Goal: Check status

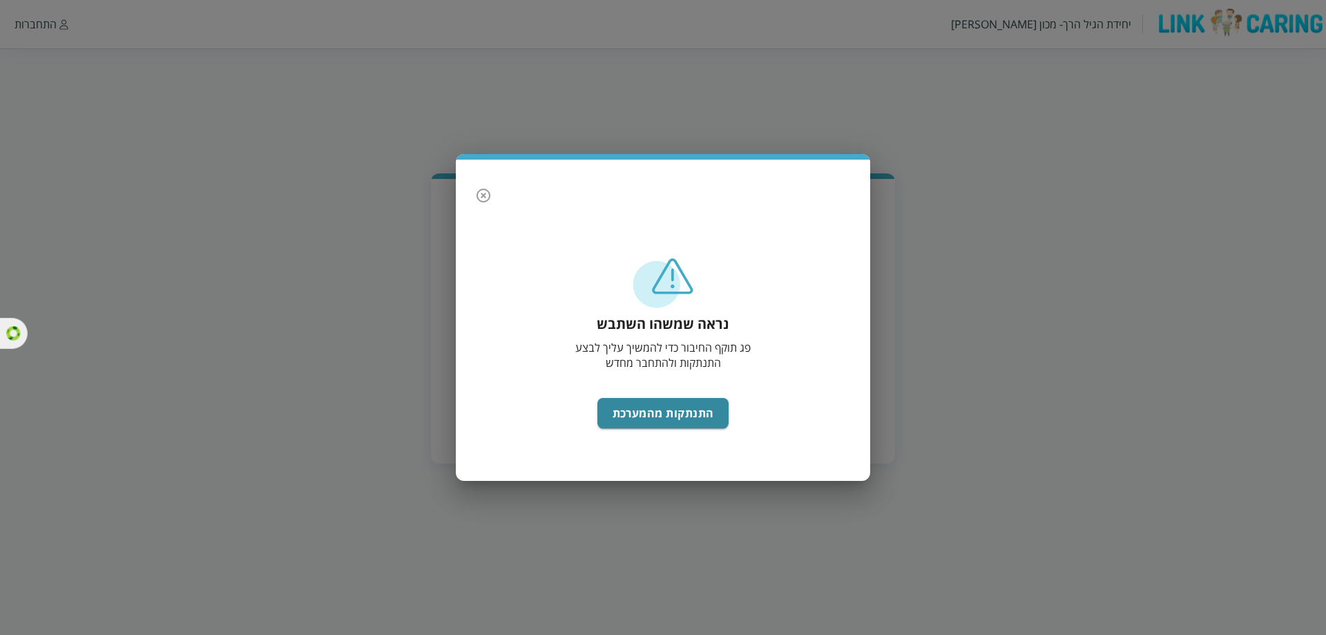
click at [480, 198] on icon "button" at bounding box center [483, 195] width 17 height 17
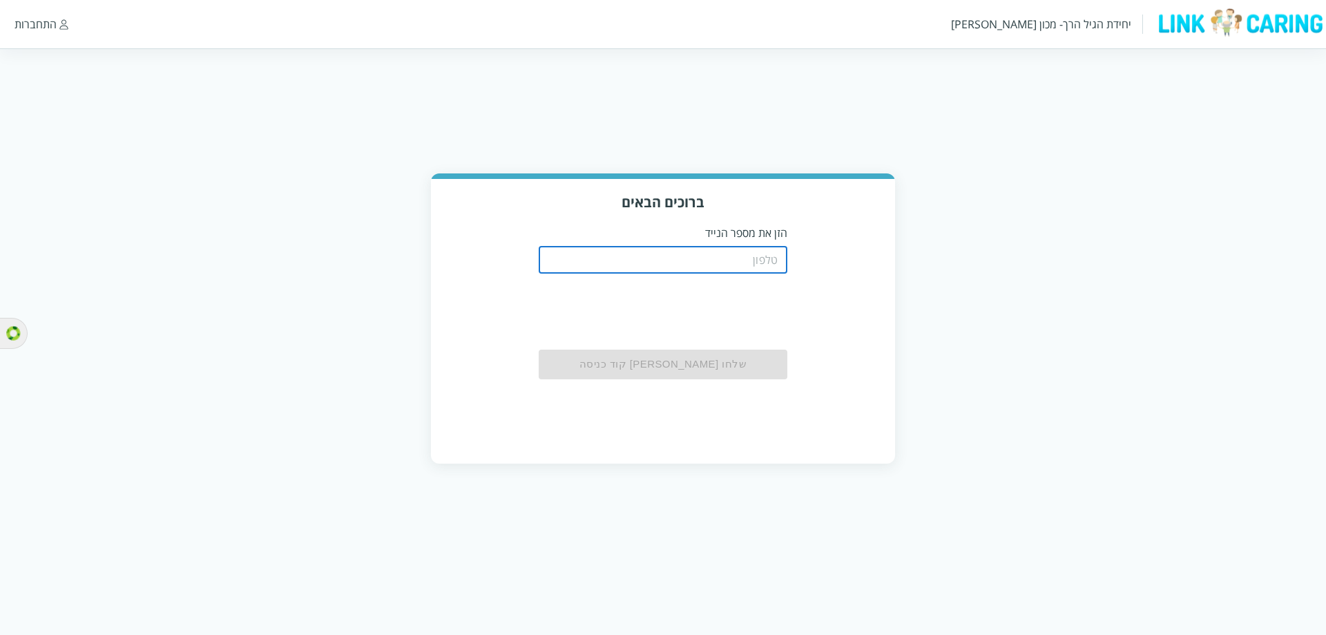
click at [714, 264] on input "tel" at bounding box center [663, 260] width 249 height 28
type input "0508805134"
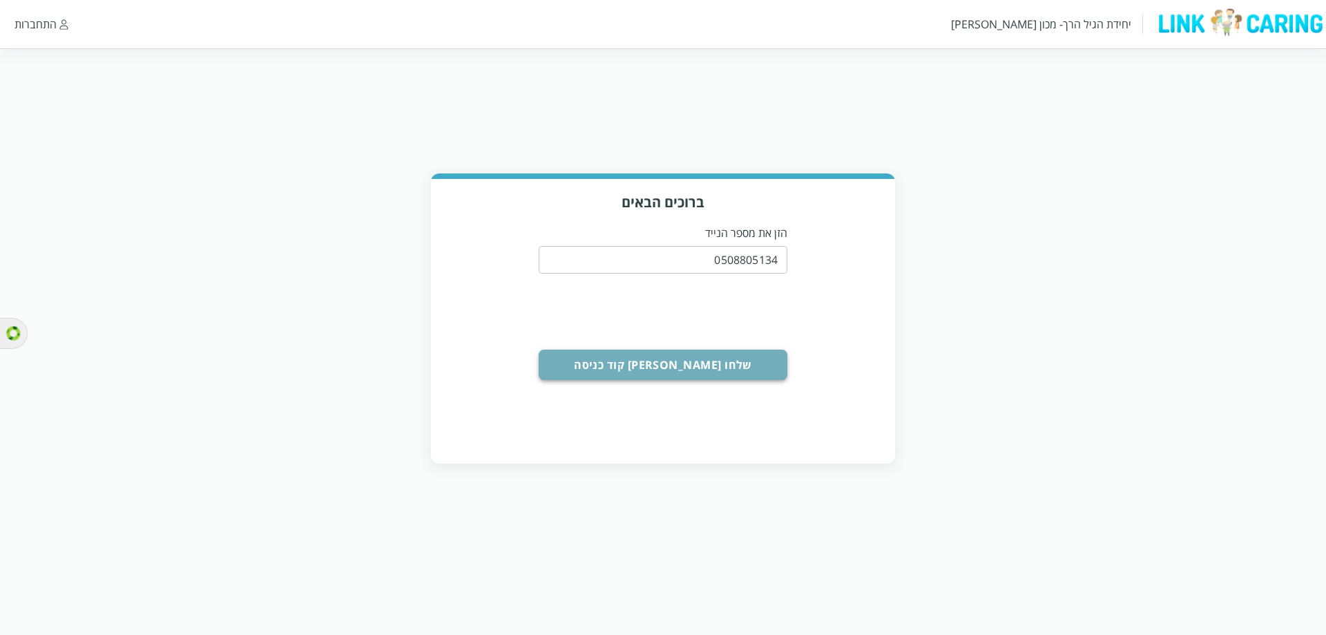
click at [658, 364] on button "שלחו לי קוד כניסה" at bounding box center [663, 364] width 249 height 30
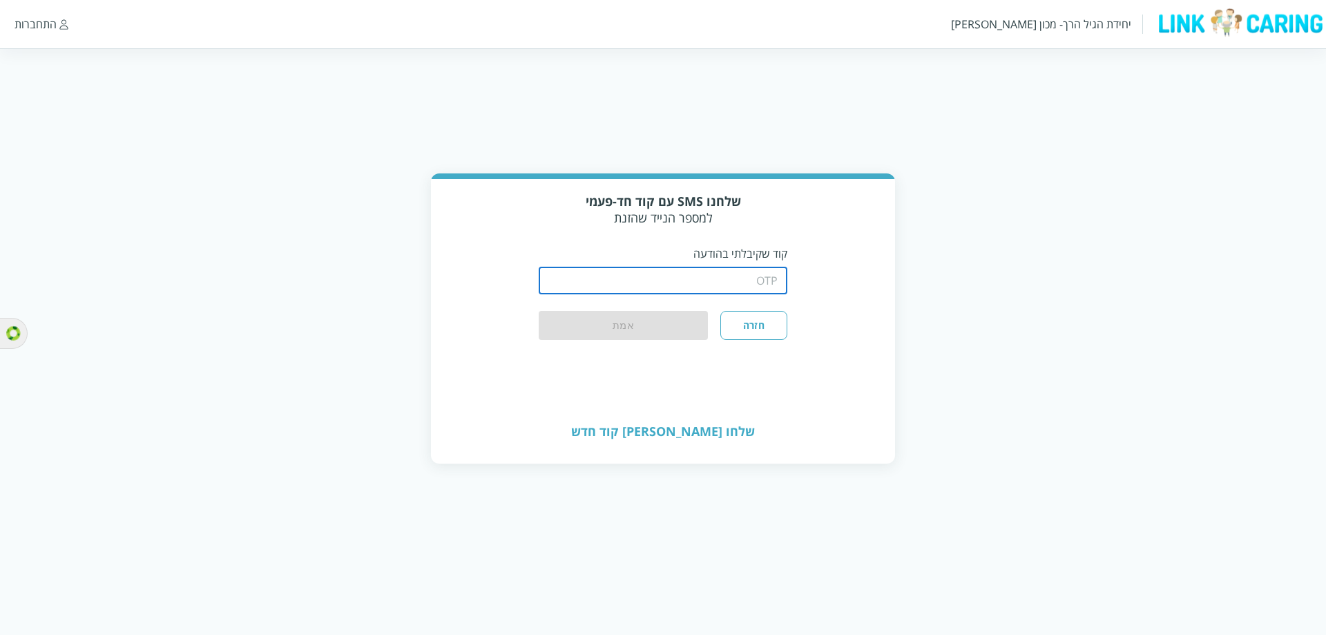
click at [699, 287] on input "string" at bounding box center [663, 281] width 249 height 28
type input "1234"
click at [607, 331] on button "אמת" at bounding box center [623, 326] width 169 height 30
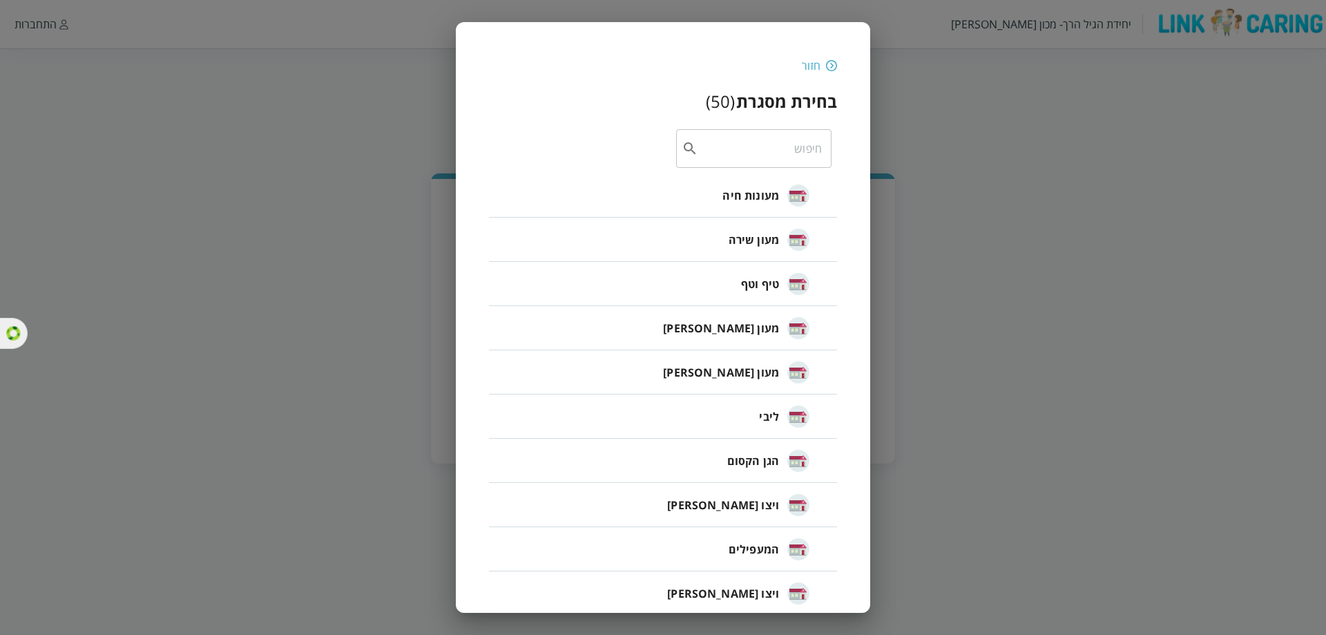
click at [699, 333] on li "מעון [PERSON_NAME]" at bounding box center [663, 328] width 348 height 44
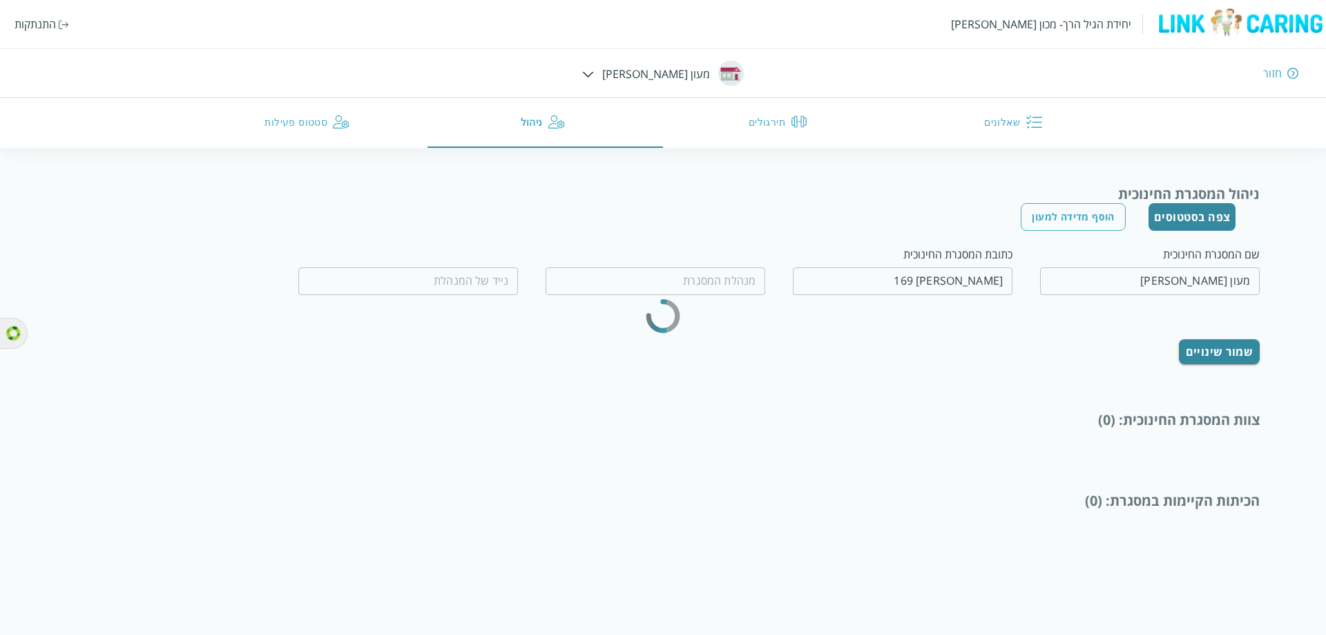
click at [290, 120] on button "סטטוס פעילות" at bounding box center [309, 123] width 235 height 50
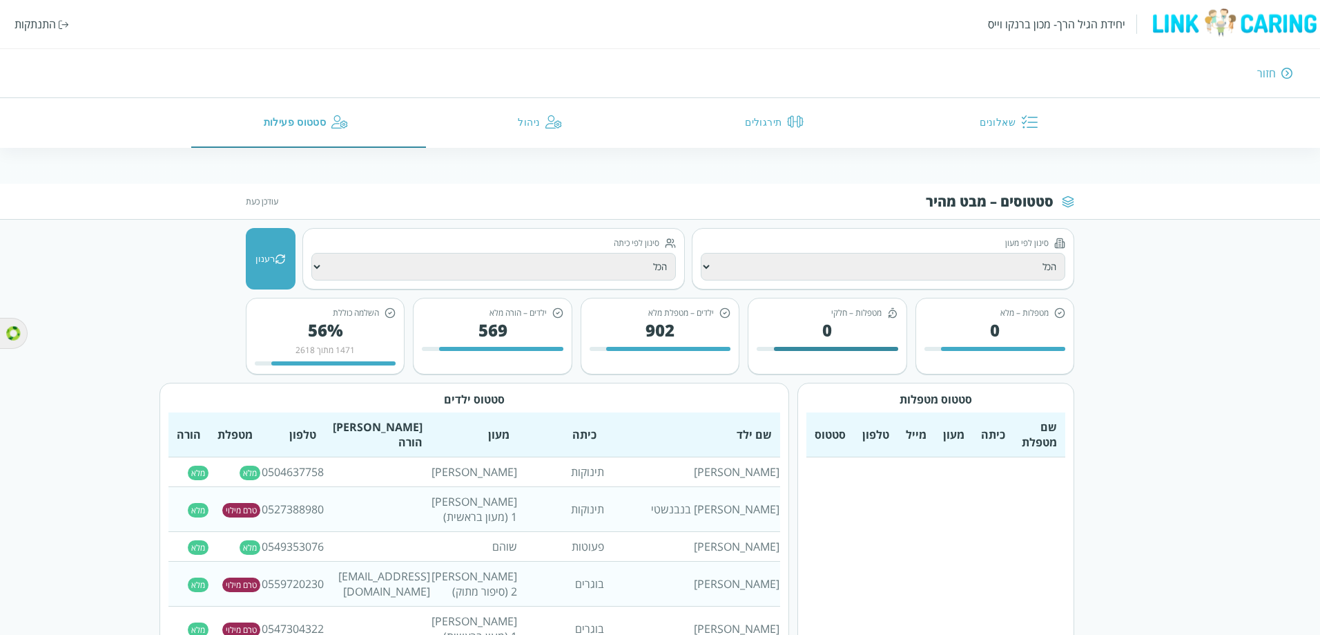
click at [838, 276] on select "הכל [PERSON_NAME] 1 (מעון בראשית) [PERSON_NAME] 2 (סיפור מתוק) [PERSON_NAME] 6 …" at bounding box center [883, 267] width 365 height 28
select select "שוהם"
click at [701, 253] on select "הכל [PERSON_NAME] 1 (מעון בראשית) [PERSON_NAME] 2 (סיפור מתוק) [PERSON_NAME] 6 …" at bounding box center [883, 267] width 365 height 28
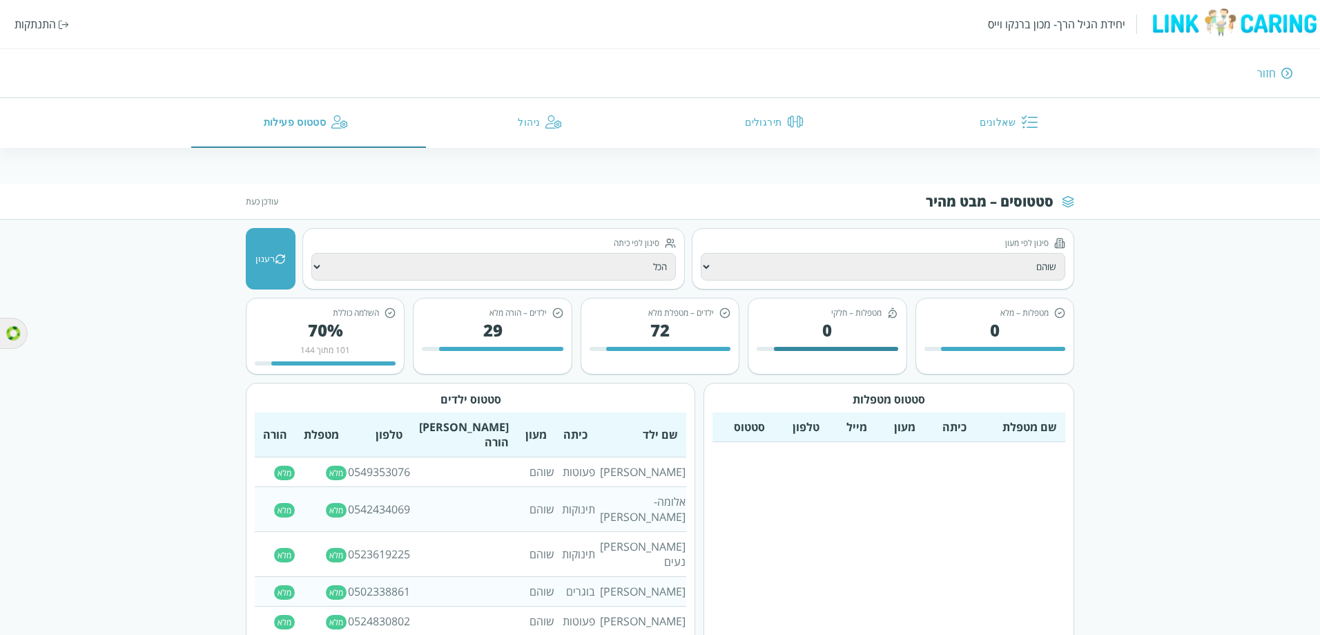
click at [440, 278] on select "הכל תינוקות פעוטות בוגרים פעוטים פעוטות בוגרים תינוקיה א תינוקיה ב תינוקות 2 תי…" at bounding box center [493, 267] width 365 height 28
select select "פעוטות"
click at [311, 253] on select "הכל תינוקות פעוטות בוגרים פעוטים פעוטות בוגרים תינוקיה א תינוקיה ב תינוקות 2 תי…" at bounding box center [493, 267] width 365 height 28
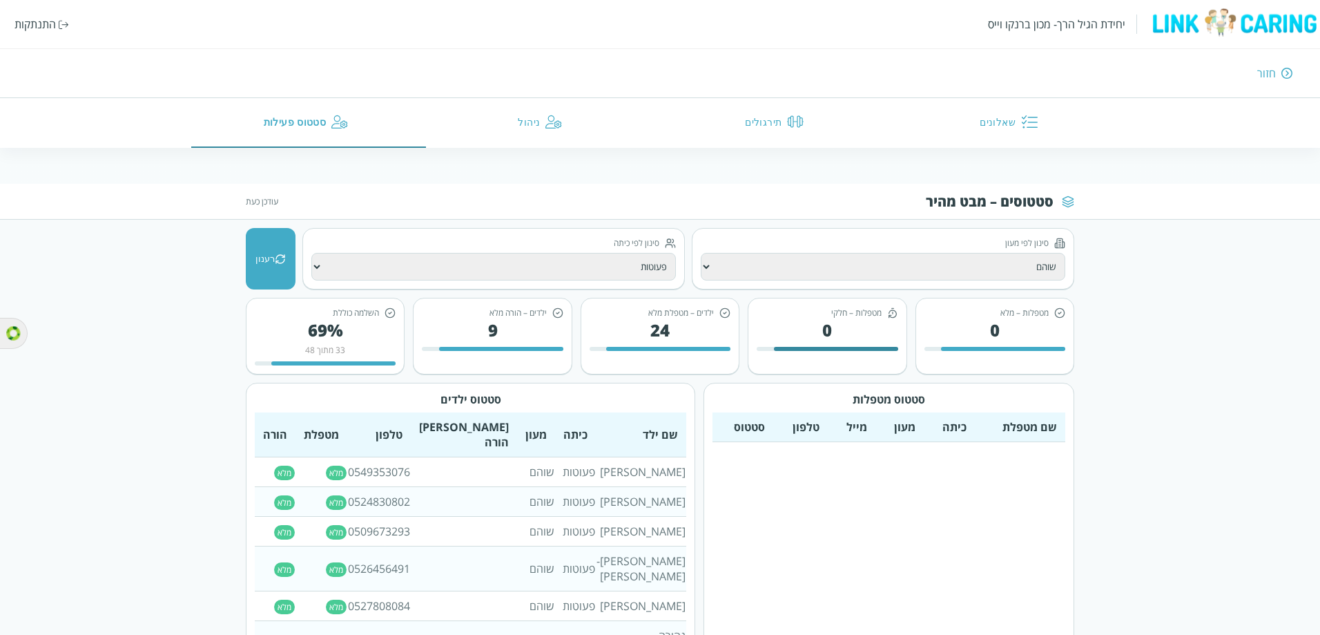
click at [713, 271] on select "הכל [PERSON_NAME] 1 (מעון בראשית) [PERSON_NAME] 2 (סיפור מתוק) [PERSON_NAME] 6 …" at bounding box center [883, 267] width 365 height 28
select select "[PERSON_NAME] 2 (סיפור מתוק)"
click at [701, 253] on select "הכל [PERSON_NAME] 1 (מעון בראשית) [PERSON_NAME] 2 (סיפור מתוק) [PERSON_NAME] 6 …" at bounding box center [883, 267] width 365 height 28
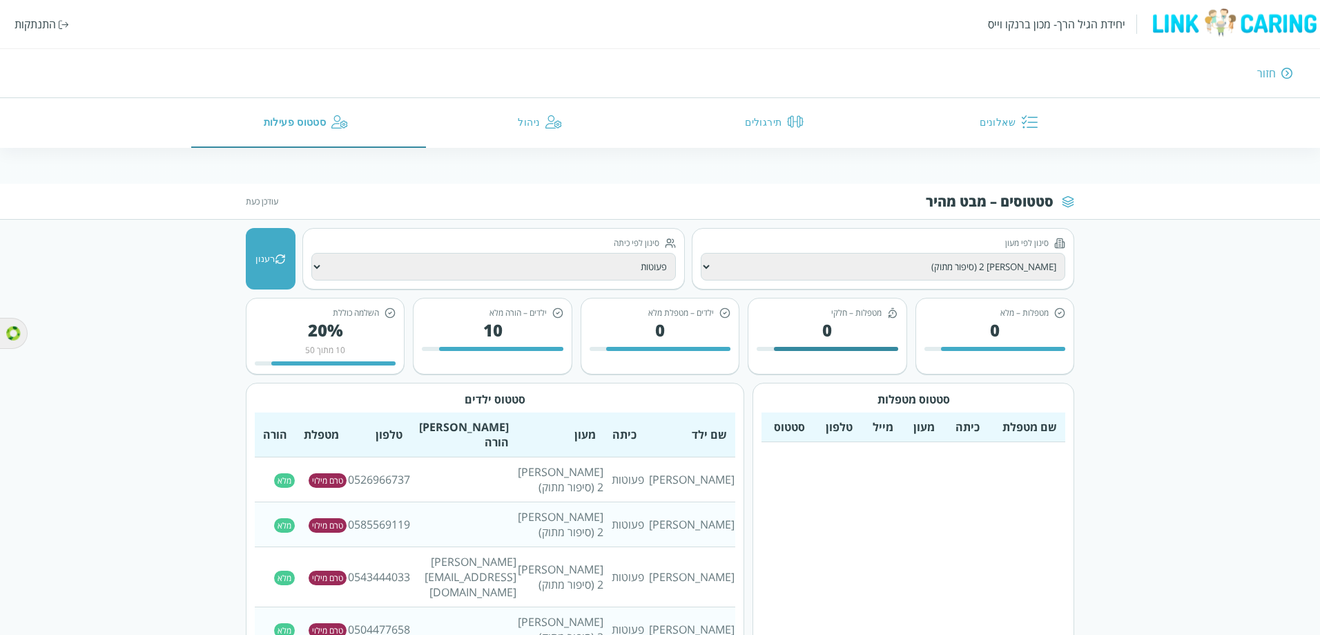
click at [407, 258] on select "הכל תינוקות פעוטות בוגרים פעוטים פעוטות בוגרים תינוקיה א תינוקיה ב תינוקות 2 תי…" at bounding box center [493, 267] width 365 height 28
click at [311, 253] on select "הכל תינוקות פעוטות בוגרים פעוטים פעוטות בוגרים תינוקיה א תינוקיה ב תינוקות 2 תי…" at bounding box center [493, 267] width 365 height 28
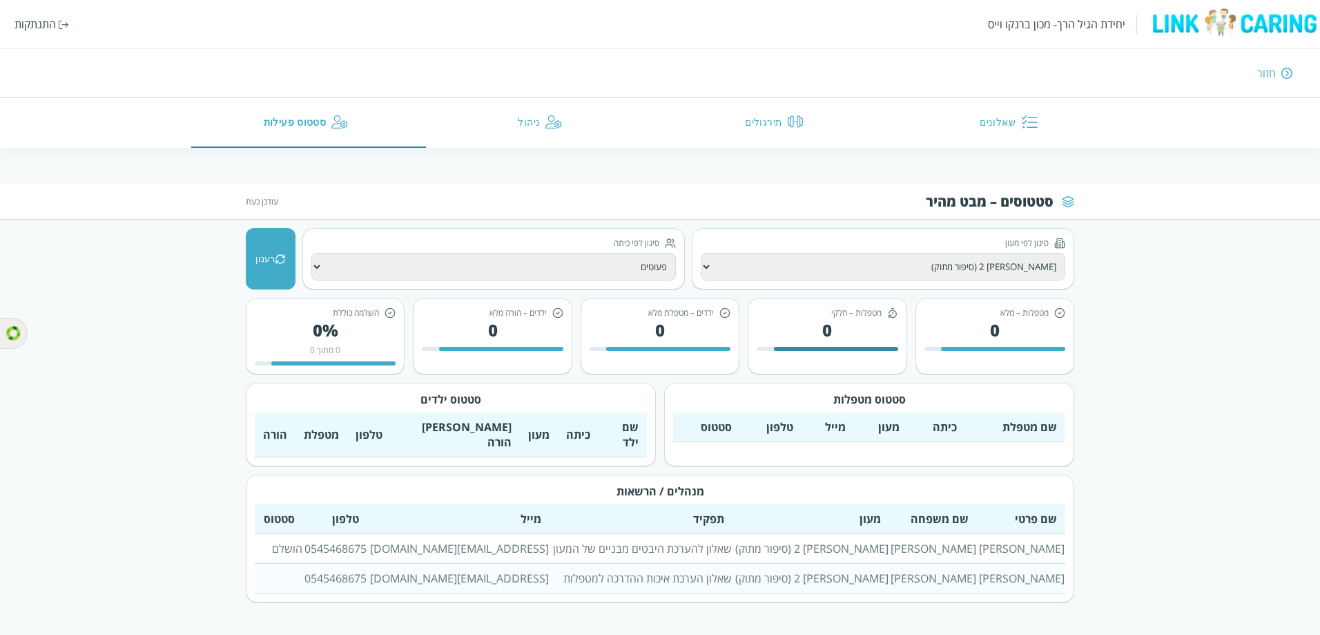
click at [396, 268] on select "הכל תינוקות פעוטות בוגרים פעוטים פעוטות בוגרים תינוקיה א תינוקיה ב תינוקות 2 תי…" at bounding box center [493, 267] width 365 height 28
click at [311, 253] on select "הכל תינוקות פעוטות בוגרים פעוטים פעוטות בוגרים תינוקיה א תינוקיה ב תינוקות 2 תי…" at bounding box center [493, 267] width 365 height 28
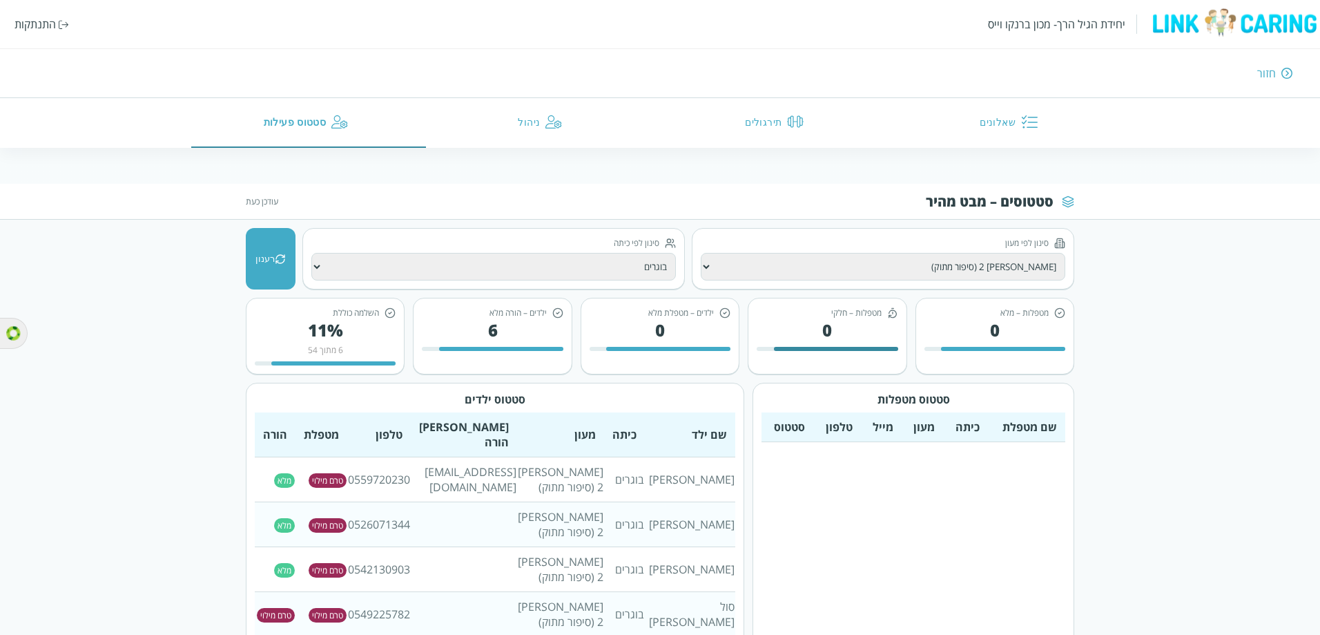
drag, startPoint x: 344, startPoint y: 269, endPoint x: 361, endPoint y: 271, distance: 17.4
click at [344, 269] on select "הכל תינוקות פעוטות בוגרים פעוטים פעוטות בוגרים תינוקיה א תינוקיה ב תינוקות 2 תי…" at bounding box center [493, 267] width 365 height 28
select select "הכל"
click at [311, 253] on select "הכל תינוקות פעוטות בוגרים פעוטים פעוטות בוגרים תינוקיה א תינוקיה ב תינוקות 2 תי…" at bounding box center [493, 267] width 365 height 28
